Goal: Information Seeking & Learning: Learn about a topic

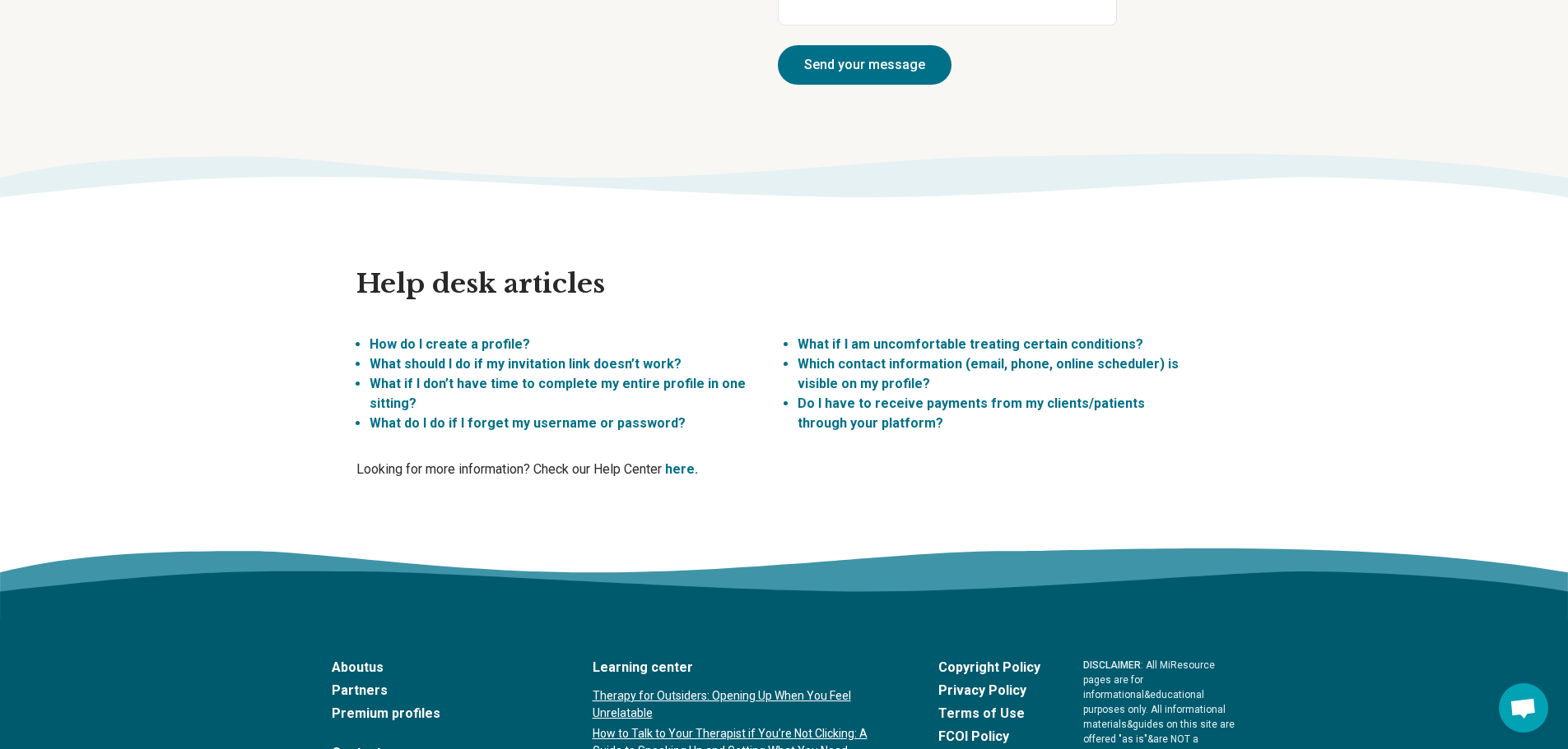
scroll to position [4634, 0]
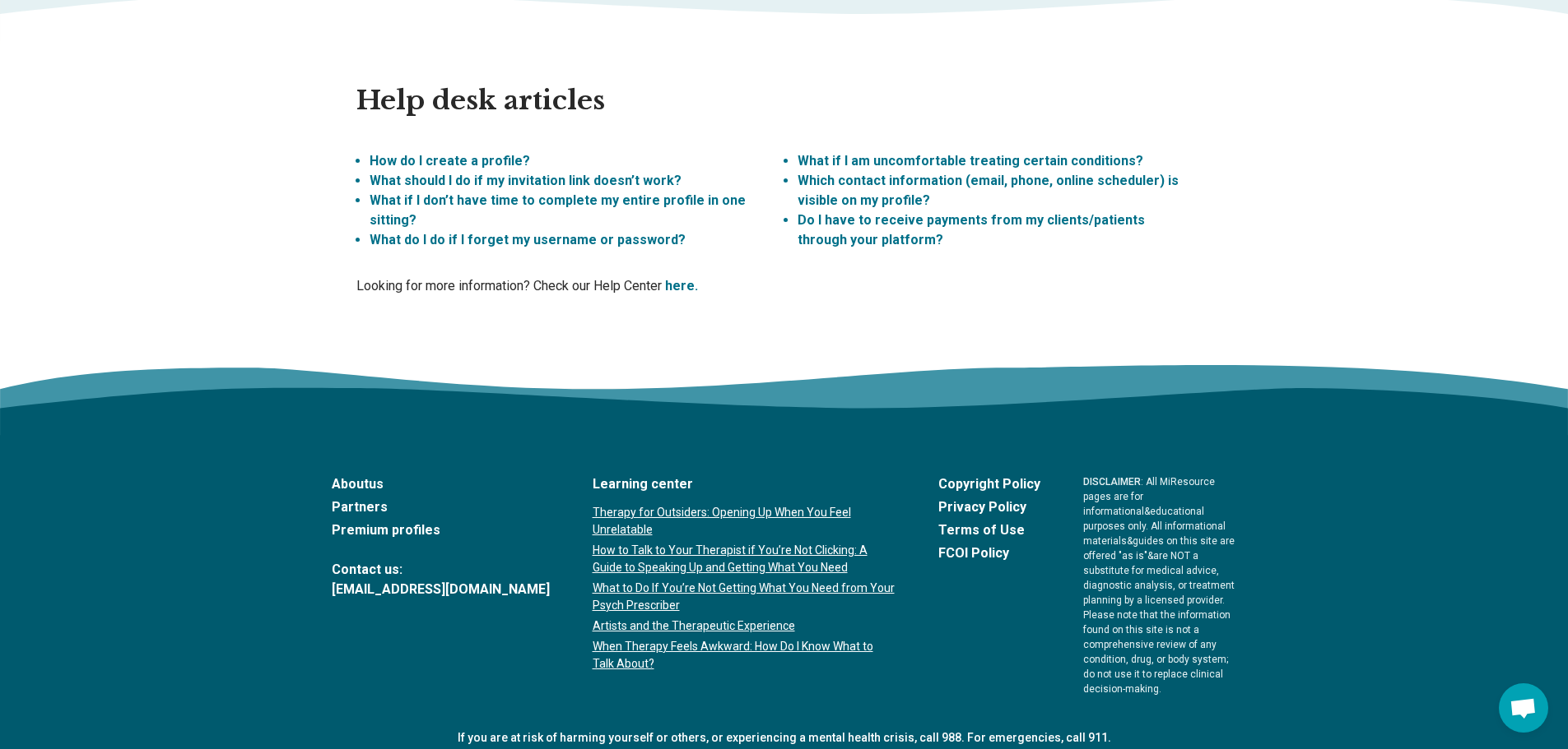
click at [357, 520] on link "Premium profiles" at bounding box center [440, 530] width 218 height 20
click at [352, 475] on link "About us" at bounding box center [440, 485] width 218 height 20
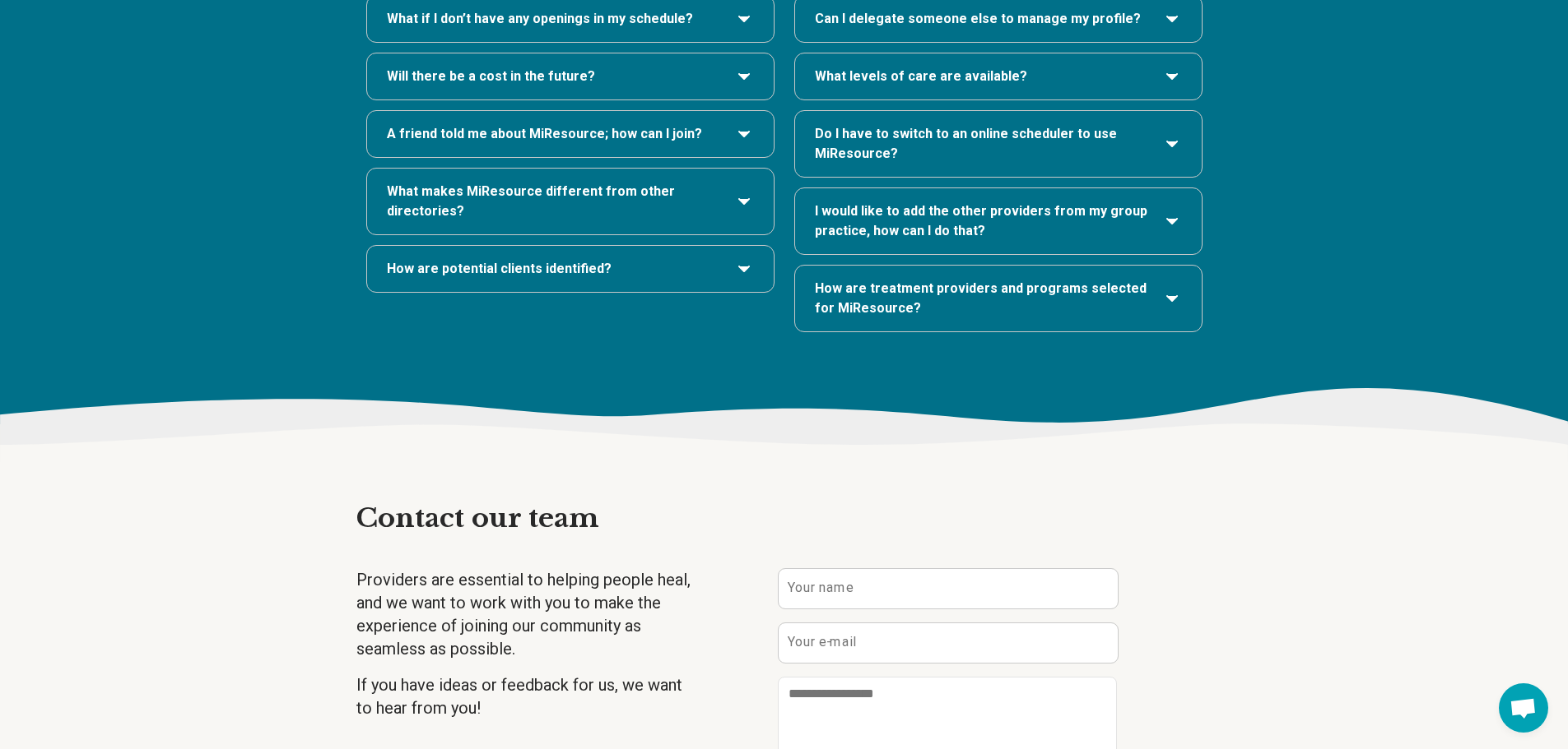
scroll to position [3483, 0]
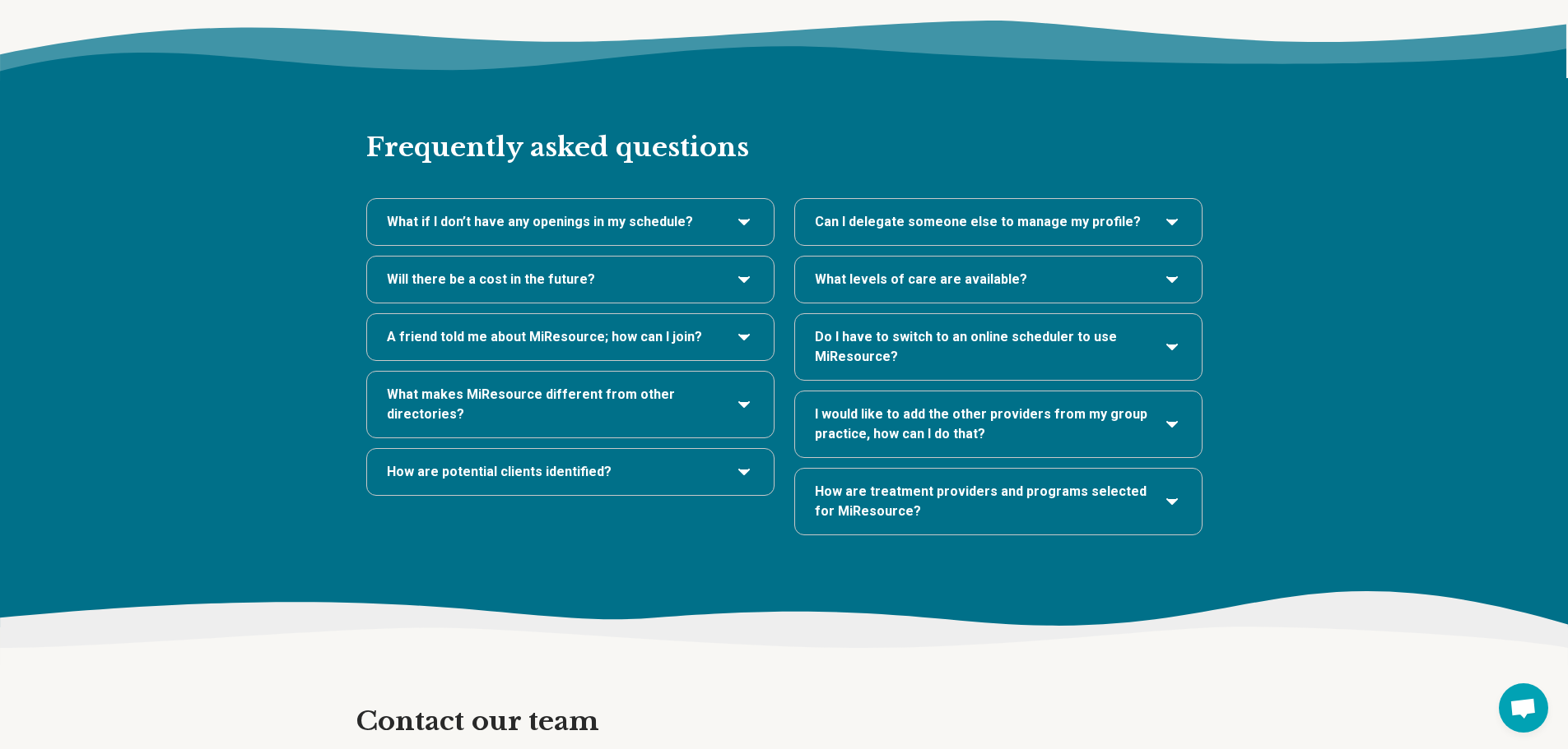
click at [743, 212] on icon "What if I don’t have any openings in my schedule?" at bounding box center [744, 222] width 20 height 20
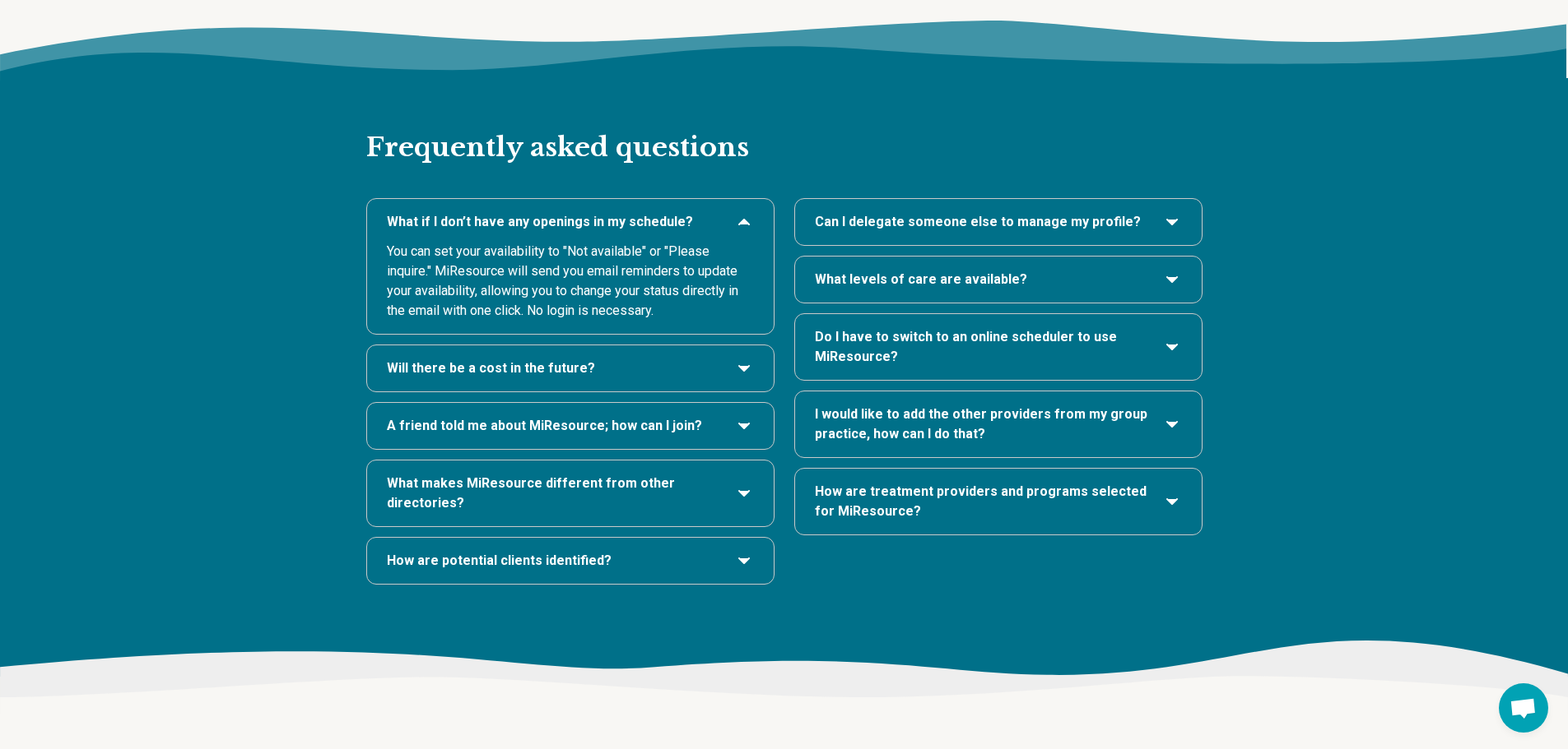
click at [663, 359] on h3 "Will there be a cost in the future?" at bounding box center [570, 369] width 367 height 20
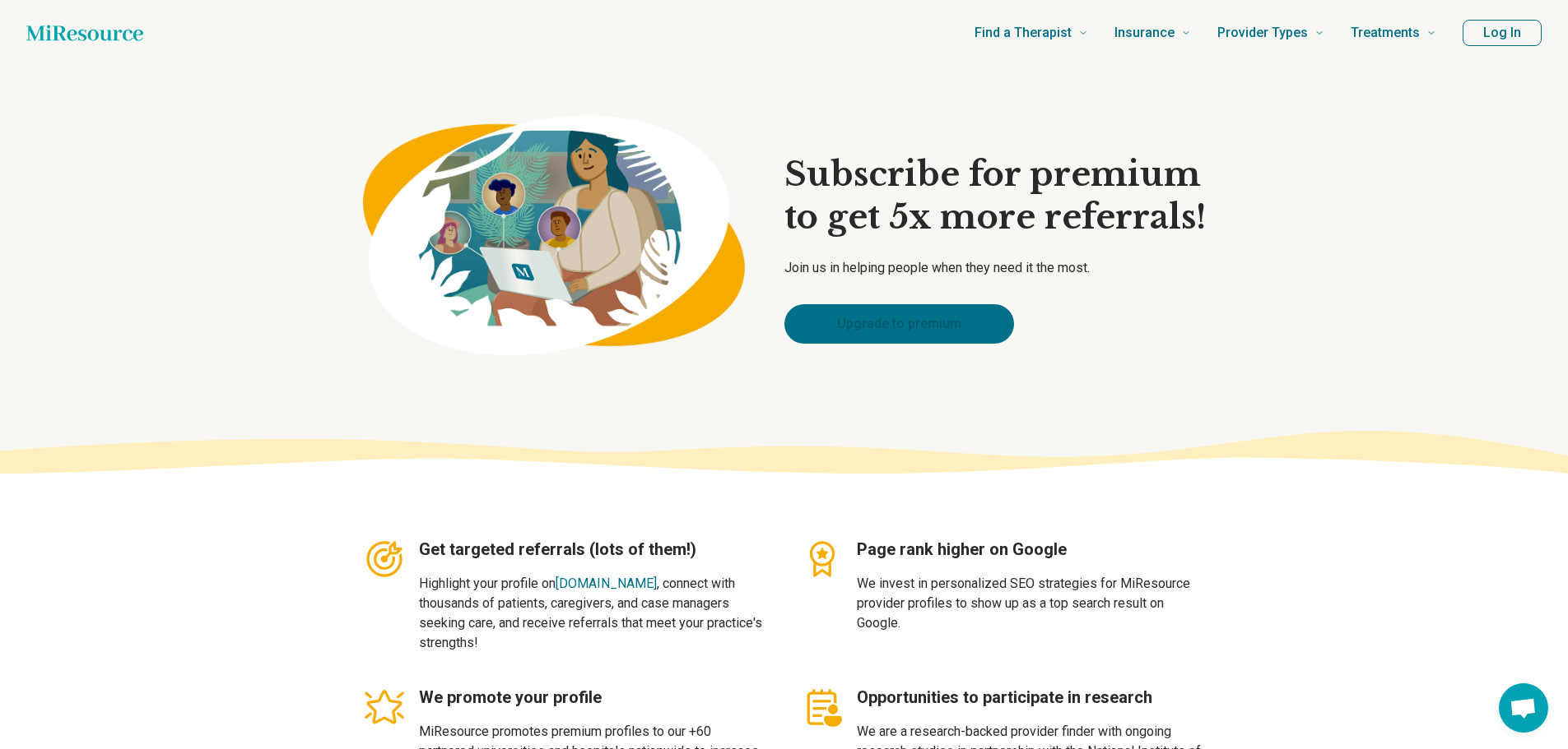
click at [807, 317] on link "Upgrade to premium" at bounding box center [898, 324] width 230 height 39
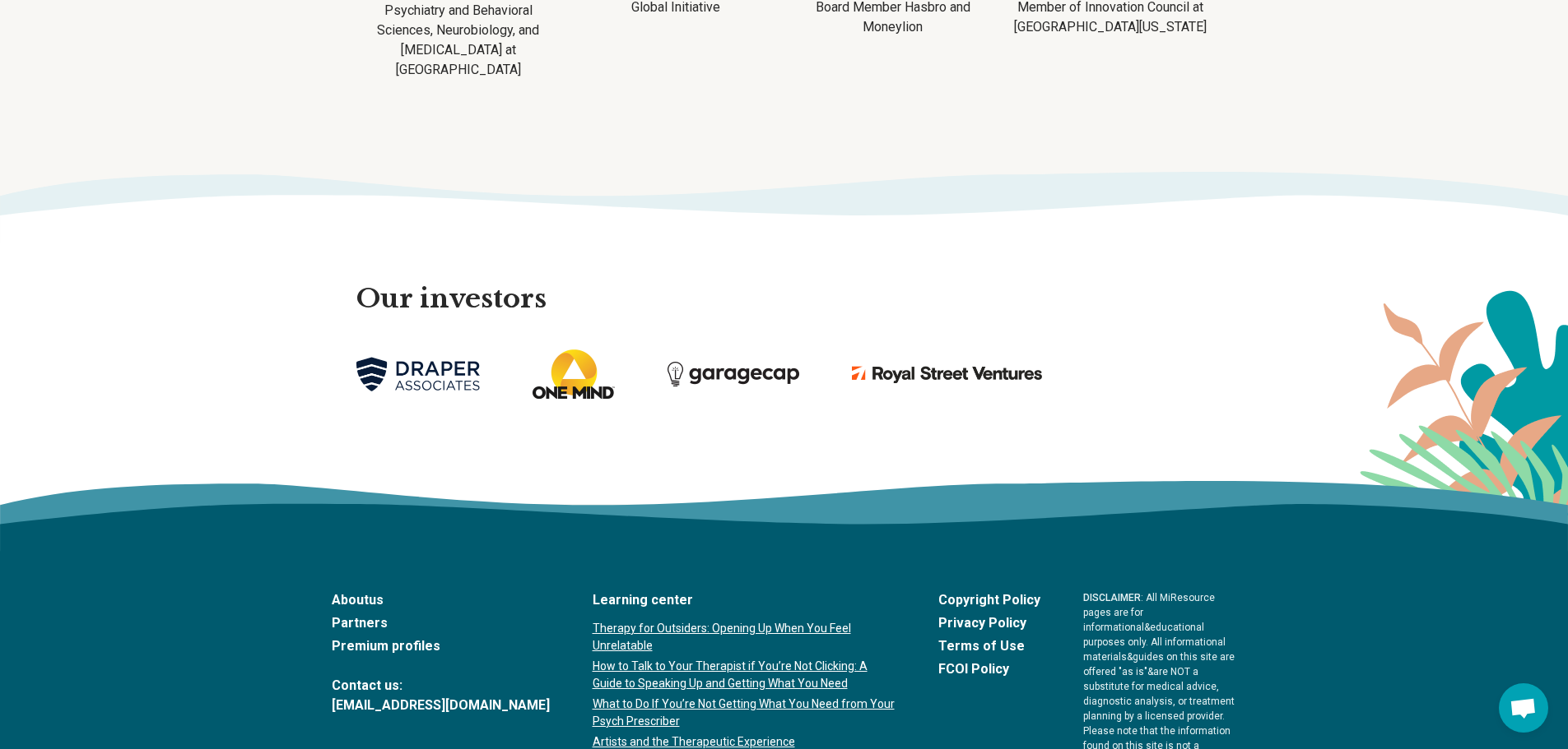
scroll to position [3718, 0]
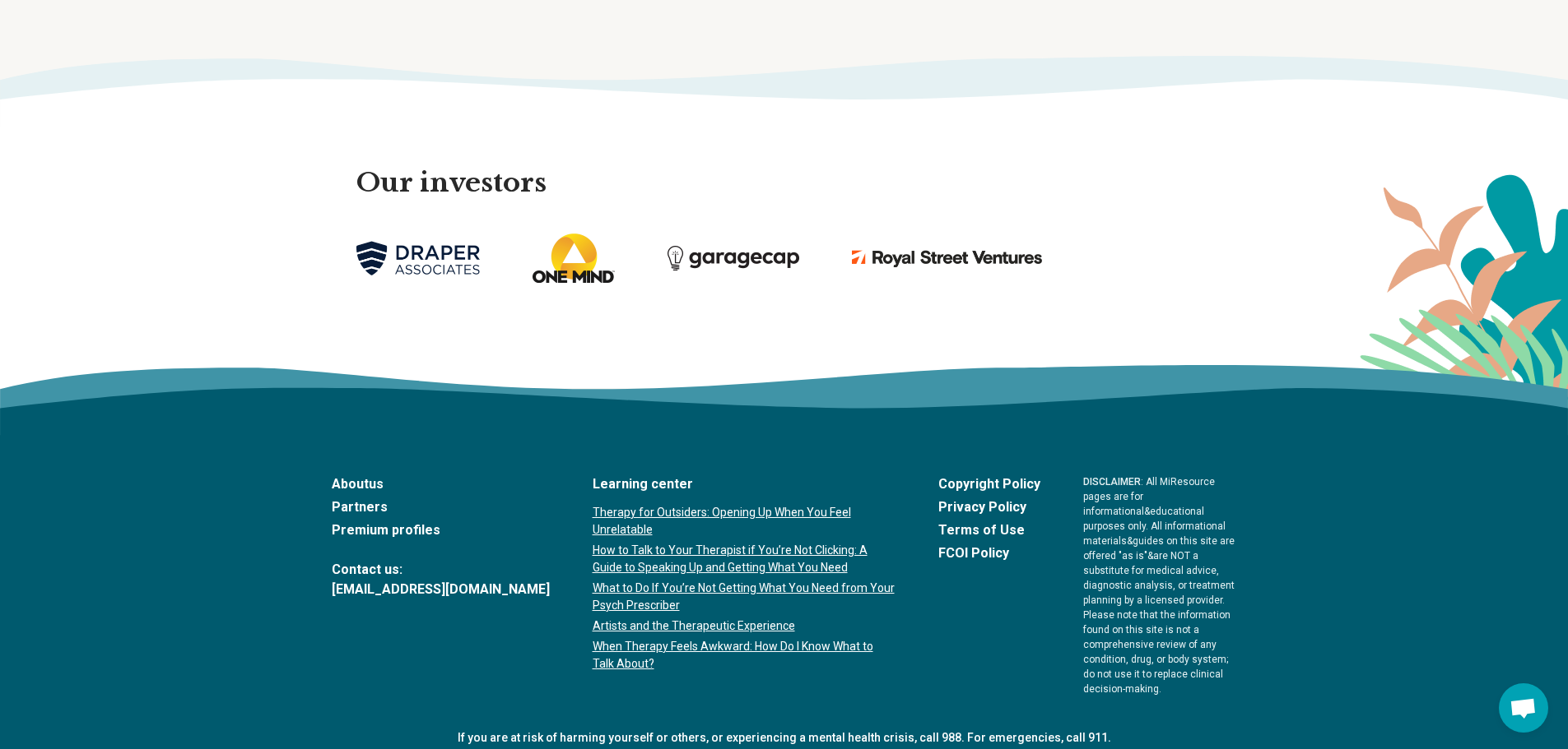
drag, startPoint x: 771, startPoint y: 707, endPoint x: 856, endPoint y: 697, distance: 85.6
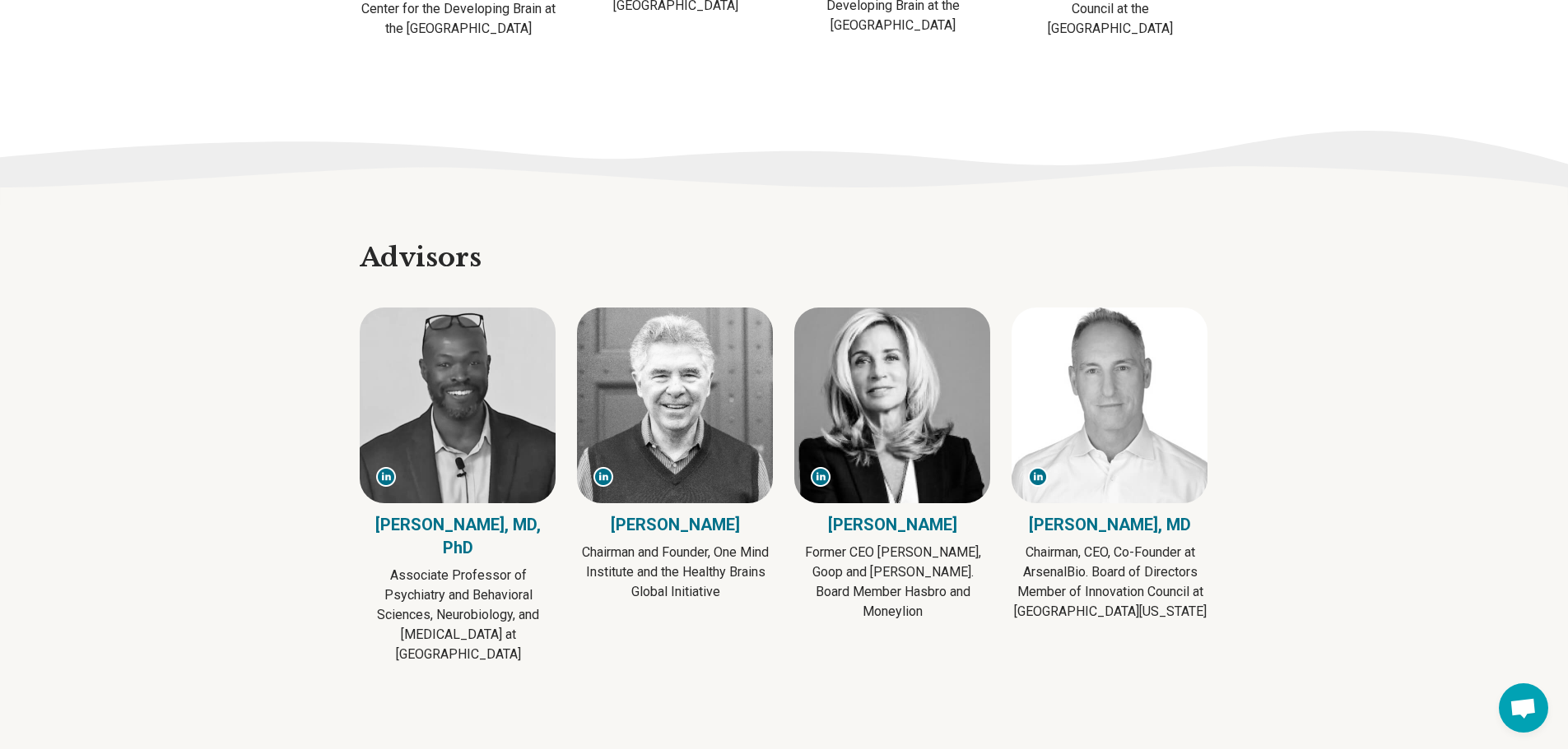
scroll to position [2814, 0]
